Goal: Task Accomplishment & Management: Manage account settings

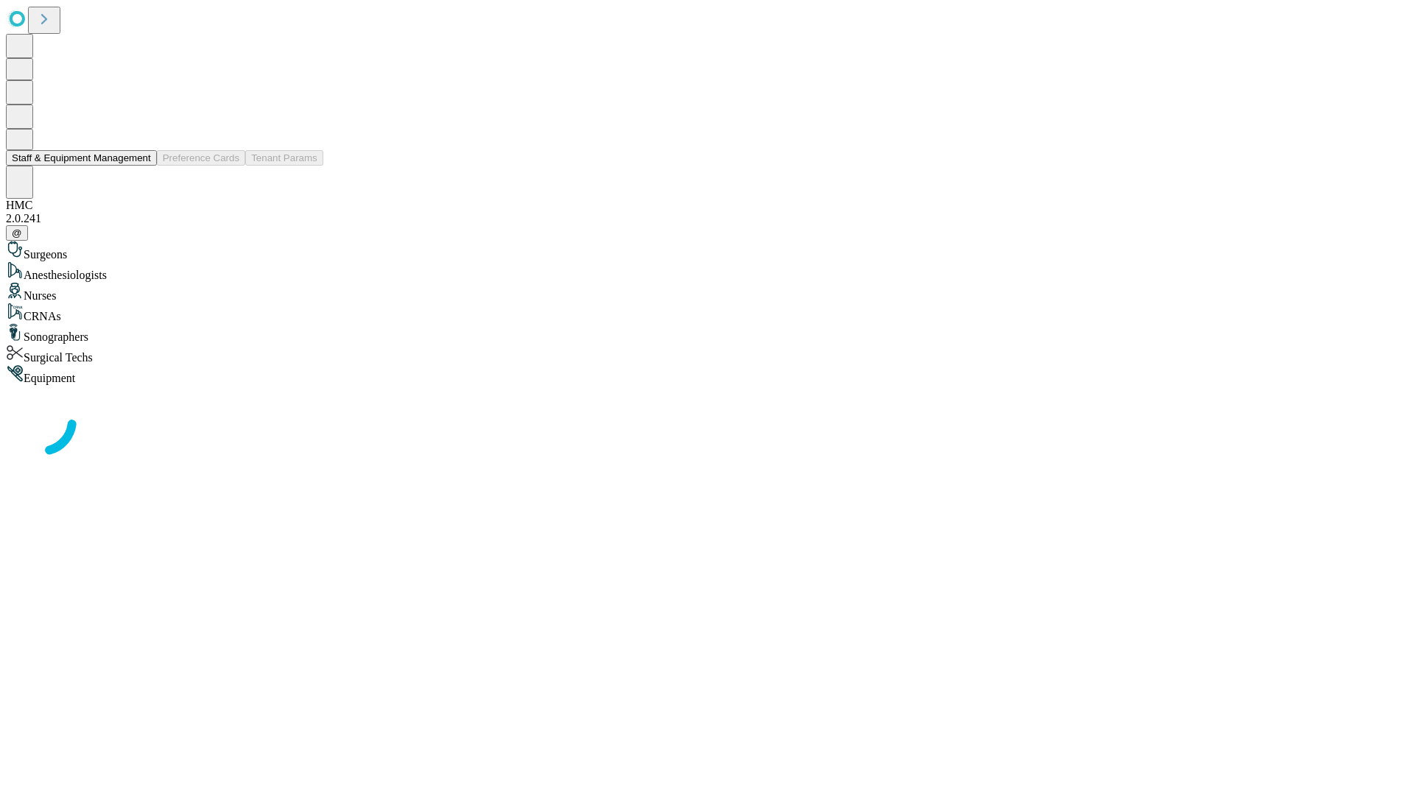
click at [141, 166] on button "Staff & Equipment Management" at bounding box center [81, 157] width 151 height 15
